Goal: Find specific fact: Find specific fact

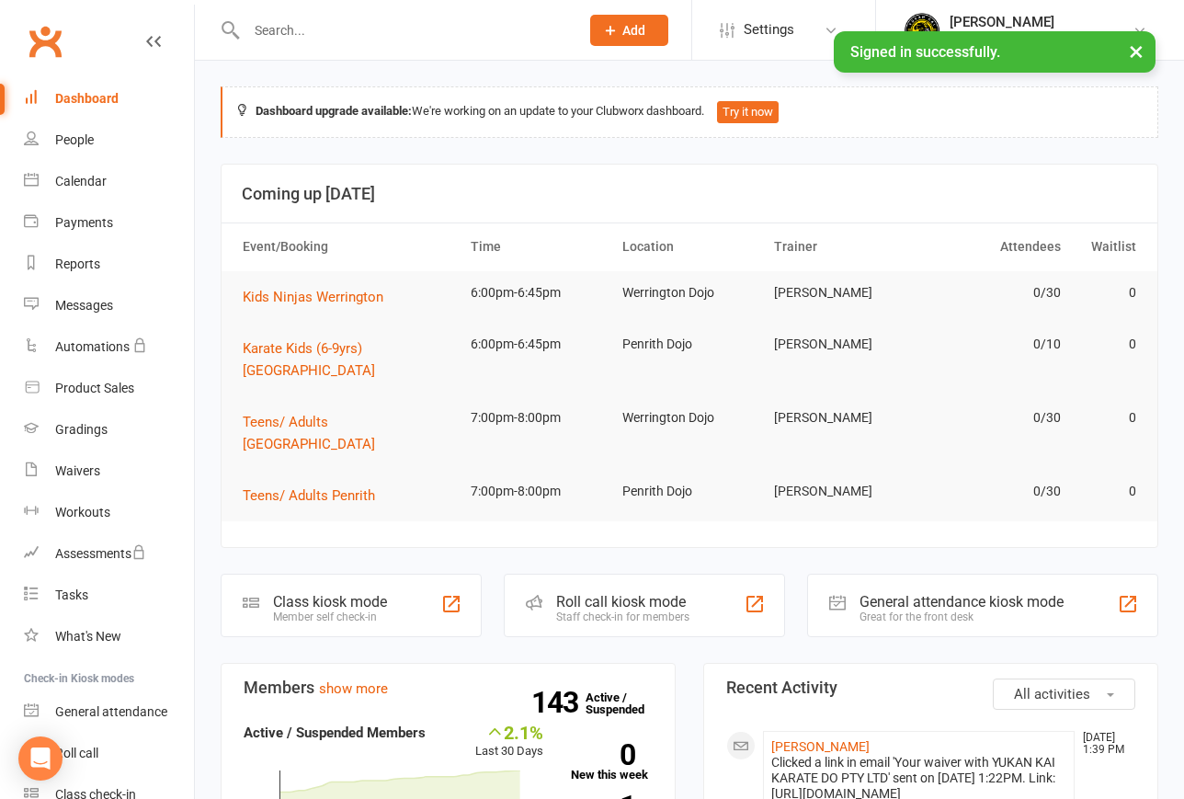
click at [305, 35] on input "text" at bounding box center [404, 30] width 326 height 26
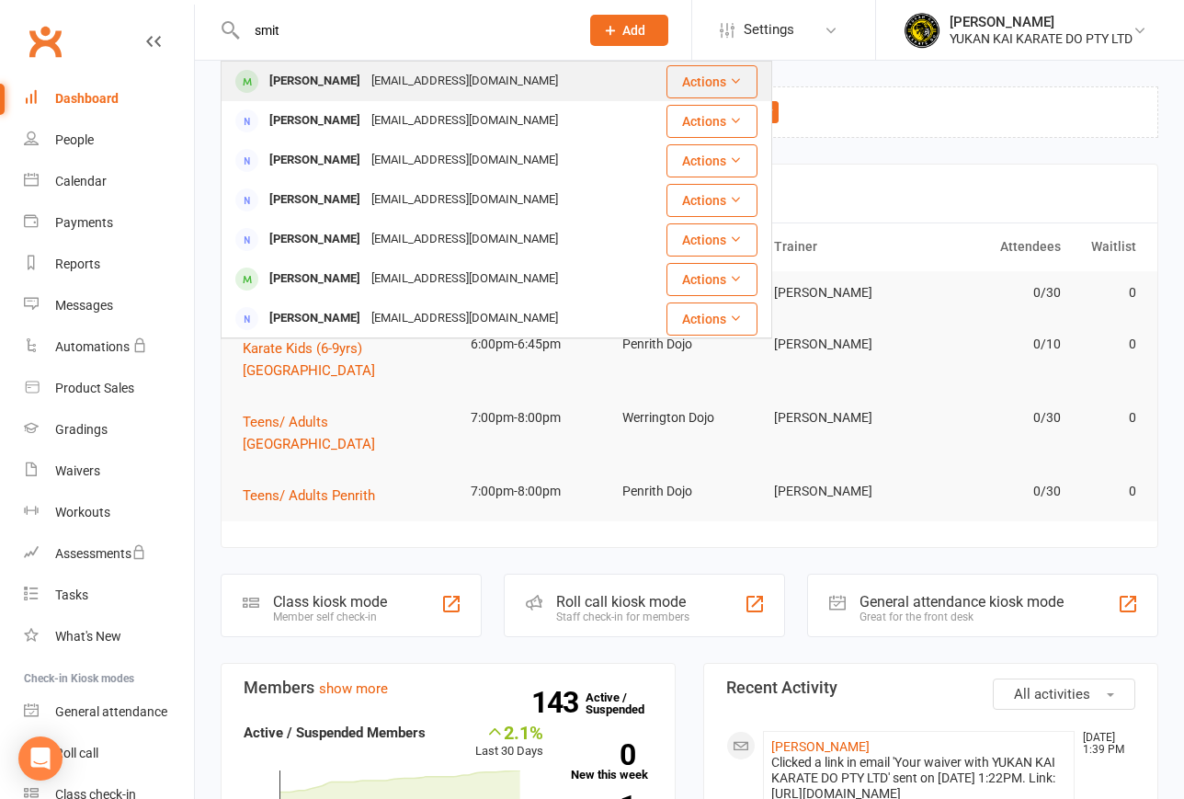
type input "smit"
click at [325, 84] on div "[PERSON_NAME]" at bounding box center [315, 81] width 102 height 27
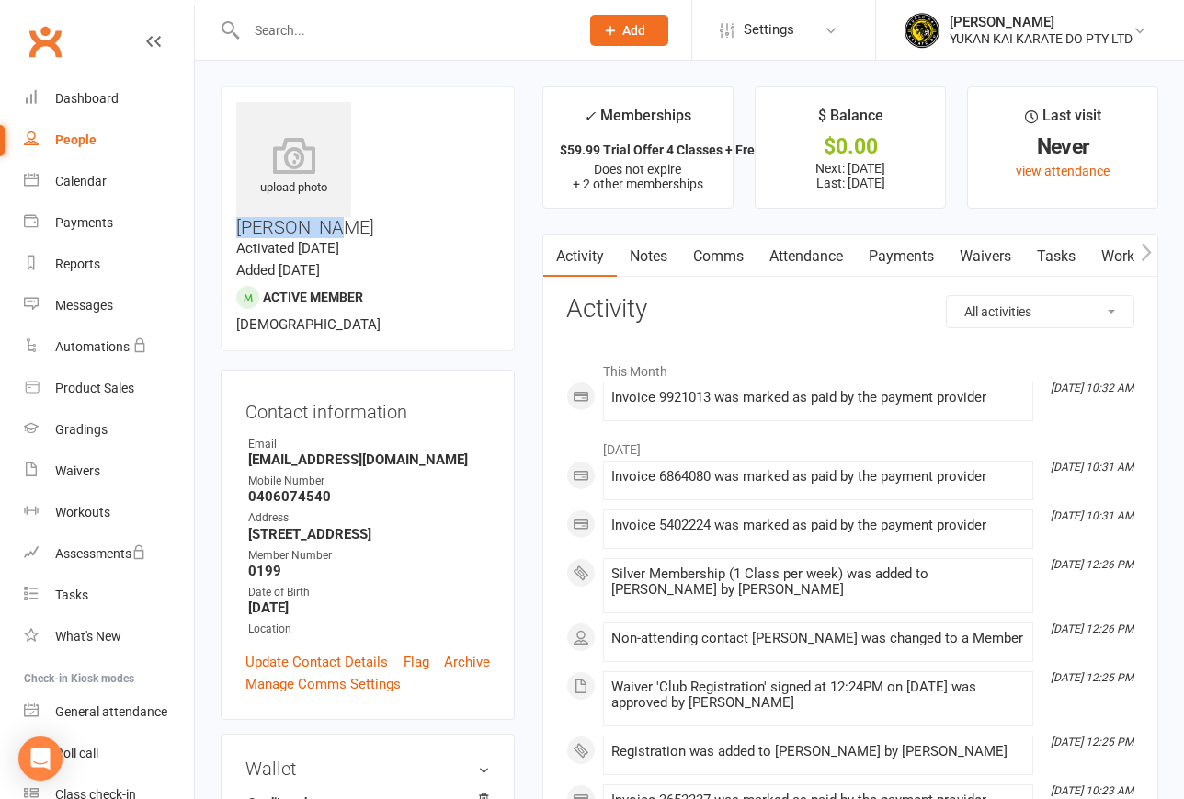
drag, startPoint x: 367, startPoint y: 111, endPoint x: 451, endPoint y: 113, distance: 83.7
click at [460, 112] on h3 "[PERSON_NAME]" at bounding box center [367, 169] width 263 height 135
copy h3 "[PERSON_NAME]"
drag, startPoint x: 249, startPoint y: 529, endPoint x: 326, endPoint y: 532, distance: 76.4
click at [341, 600] on strong "[DATE]" at bounding box center [369, 608] width 242 height 17
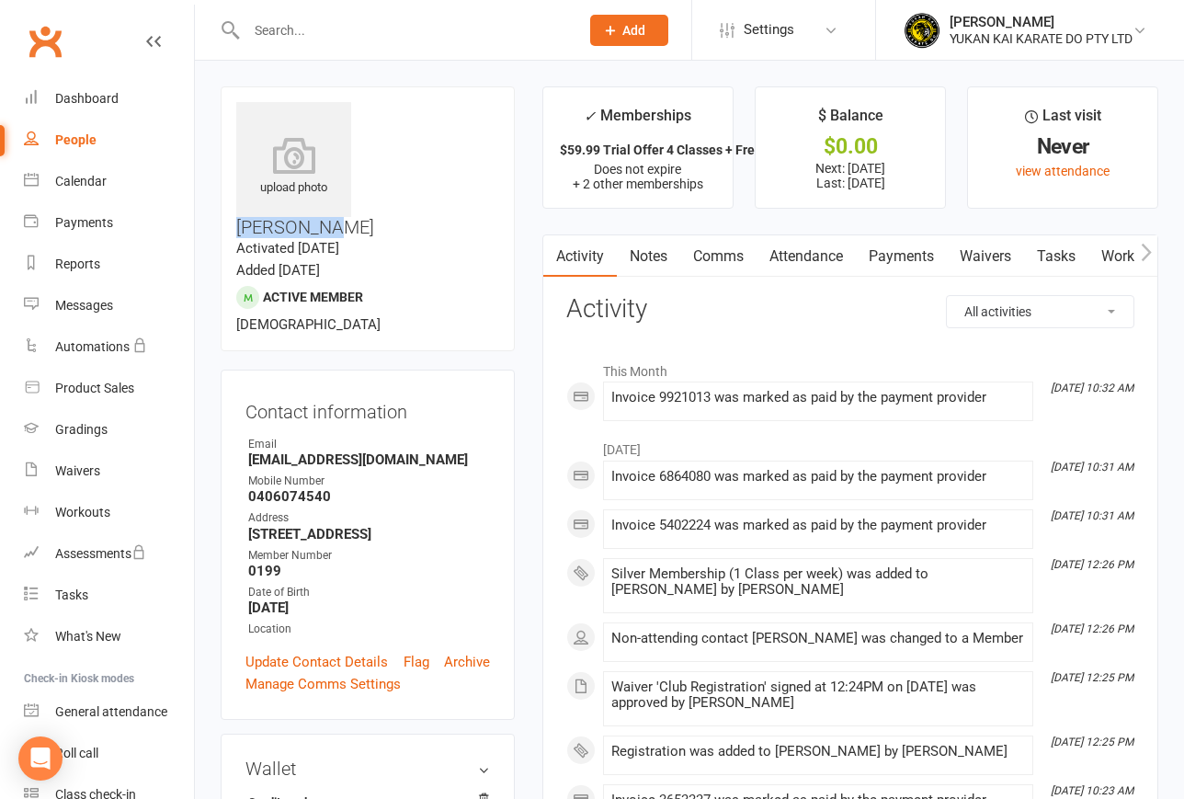
copy strong "[DATE]"
